Goal: Check status

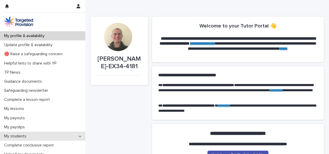
click at [23, 135] on p "My students" at bounding box center [16, 135] width 28 height 5
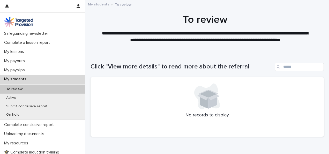
scroll to position [61, 0]
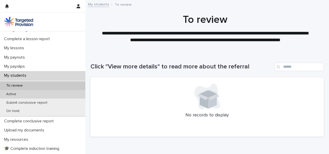
click at [14, 95] on p "Active" at bounding box center [11, 94] width 18 height 4
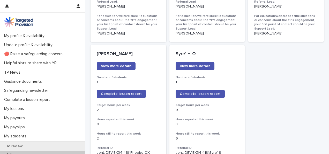
scroll to position [450, 0]
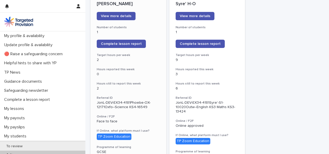
click at [120, 81] on h3 "Hours still to report this week" at bounding box center [128, 83] width 63 height 4
